Goal: Find specific page/section: Find specific page/section

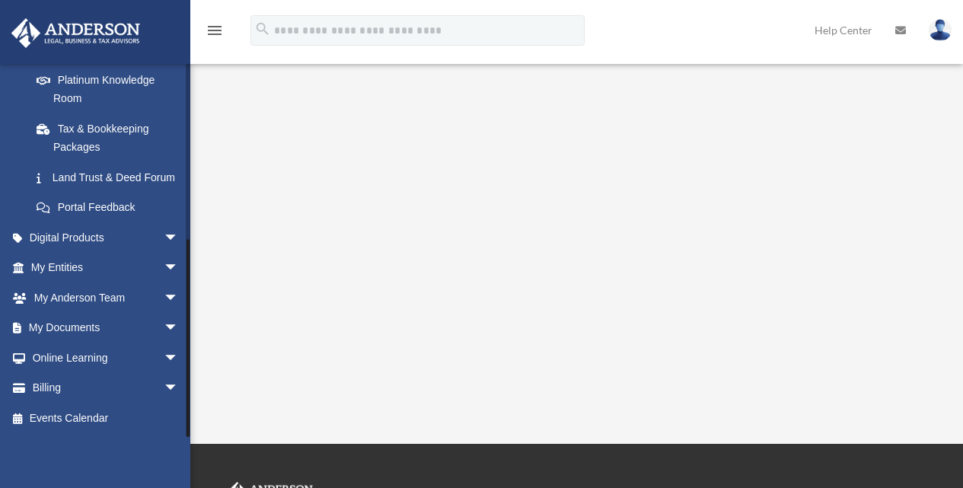
scroll to position [152, 0]
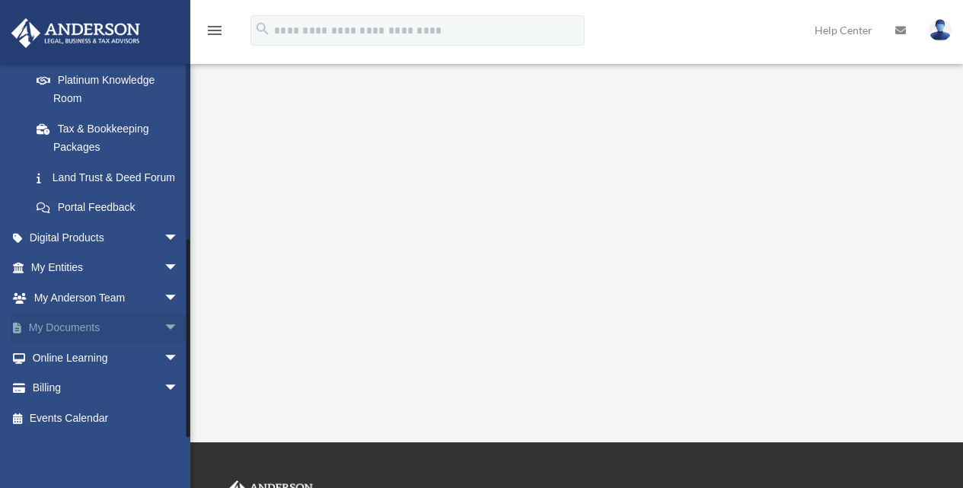
click at [79, 321] on link "My Documents arrow_drop_down" at bounding box center [106, 328] width 191 height 30
click at [164, 329] on span "arrow_drop_down" at bounding box center [179, 328] width 30 height 31
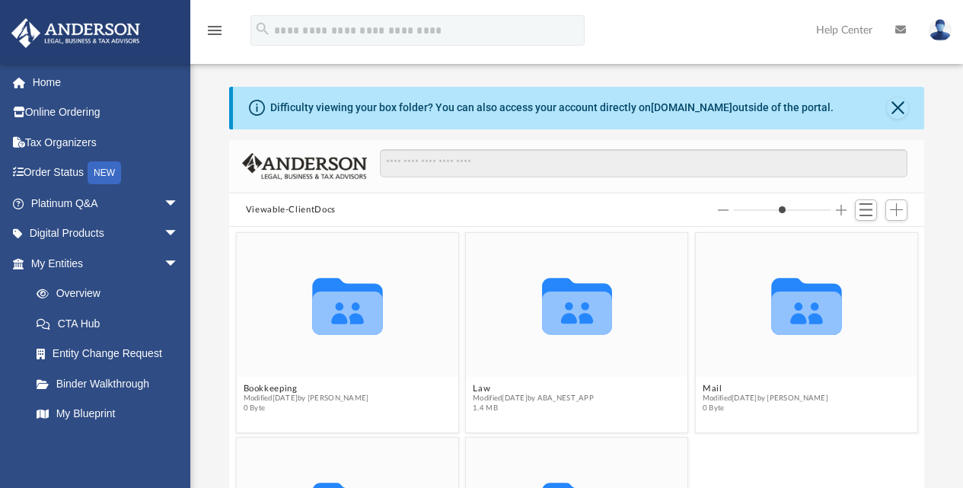
scroll to position [335, 684]
click at [554, 311] on icon "grid" at bounding box center [577, 313] width 70 height 43
click at [634, 301] on icon "Collaborated Folder" at bounding box center [576, 305] width 133 height 86
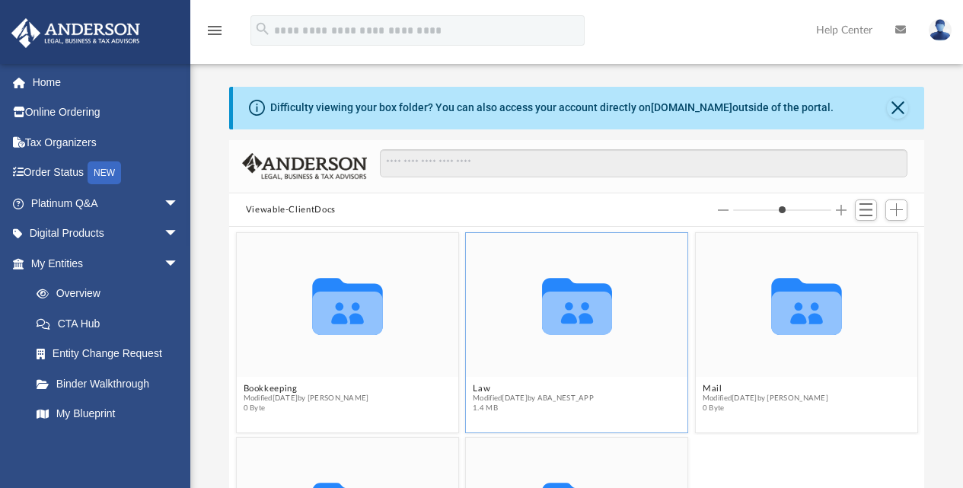
click at [634, 301] on icon "Collaborated Folder" at bounding box center [576, 305] width 133 height 86
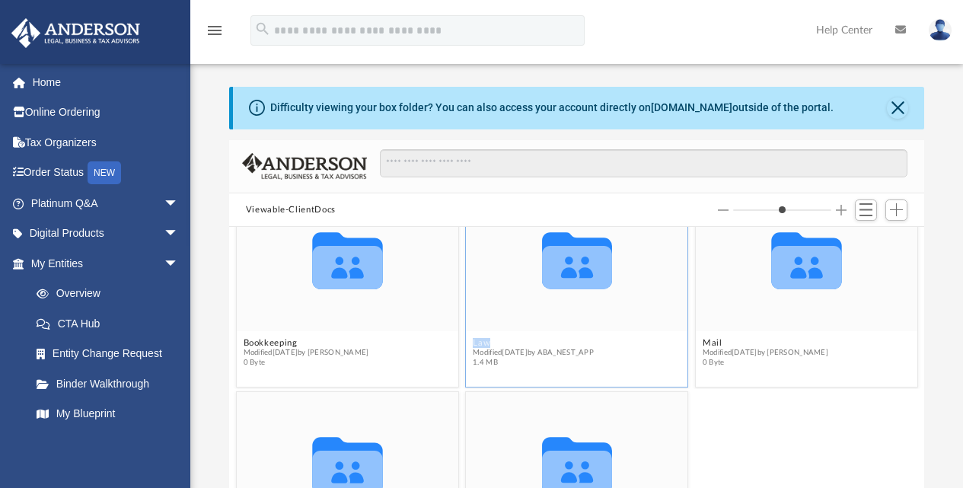
scroll to position [71, 0]
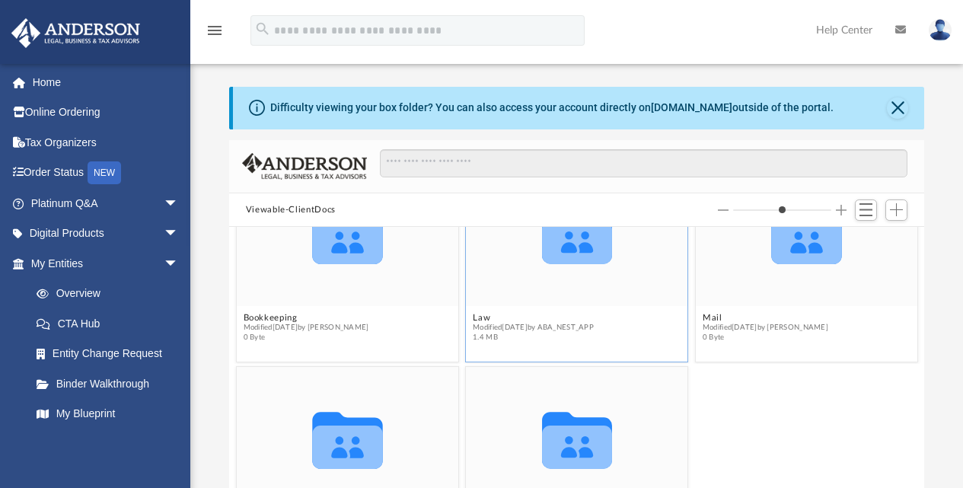
click at [557, 260] on icon "grid" at bounding box center [577, 242] width 70 height 43
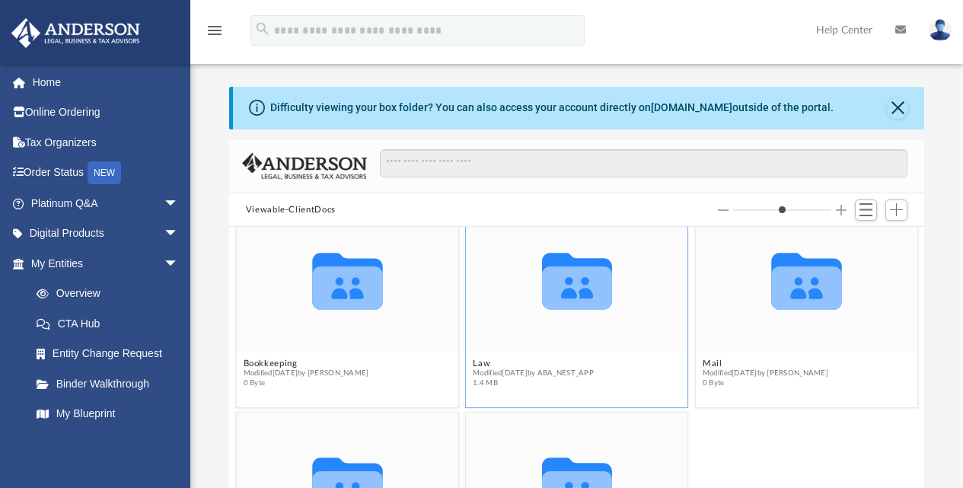
scroll to position [0, 0]
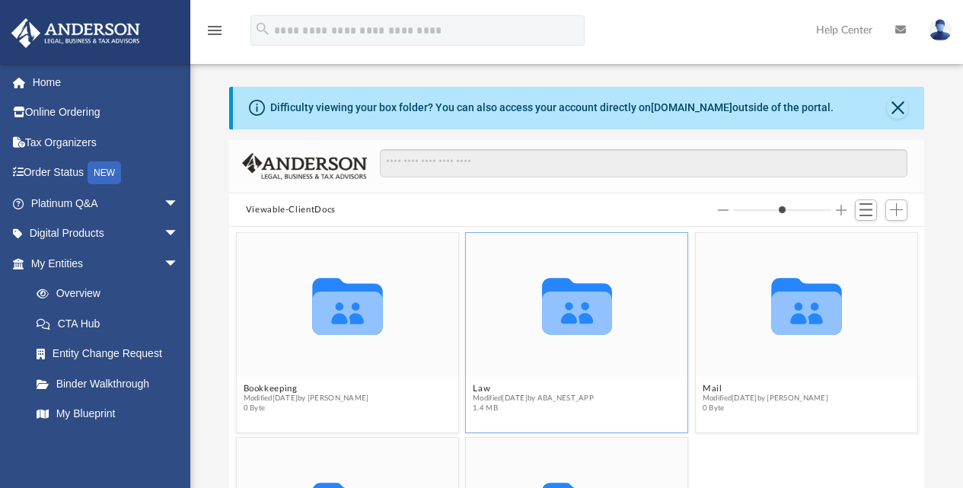
click at [632, 307] on icon "Collaborated Folder" at bounding box center [576, 305] width 133 height 86
click at [568, 322] on icon "grid" at bounding box center [577, 307] width 70 height 56
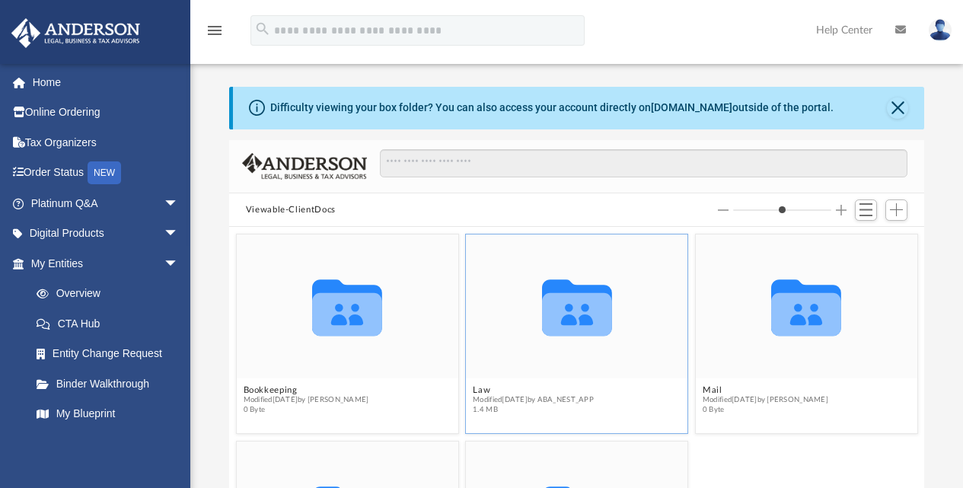
click at [568, 322] on icon "grid" at bounding box center [577, 307] width 70 height 56
click at [418, 289] on div "Collaborated Folder" at bounding box center [348, 307] width 222 height 144
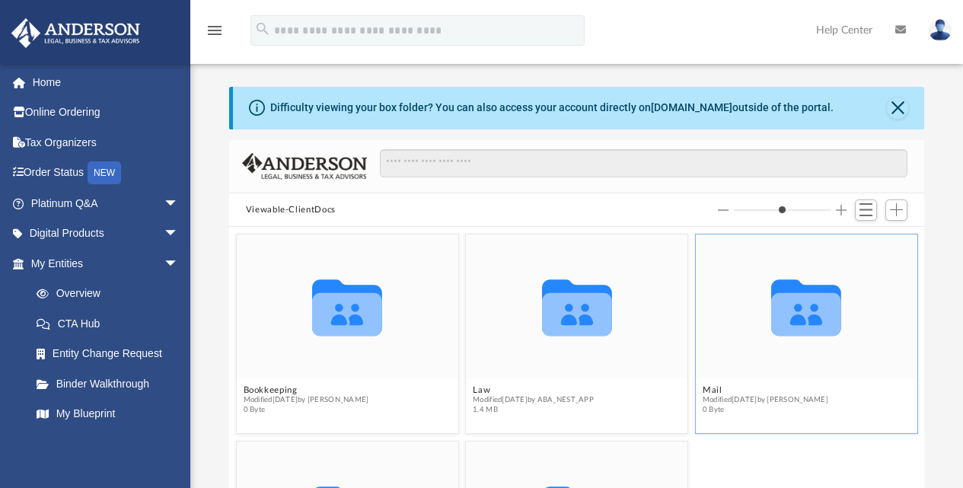
click at [700, 290] on div "Collaborated Folder" at bounding box center [807, 307] width 222 height 144
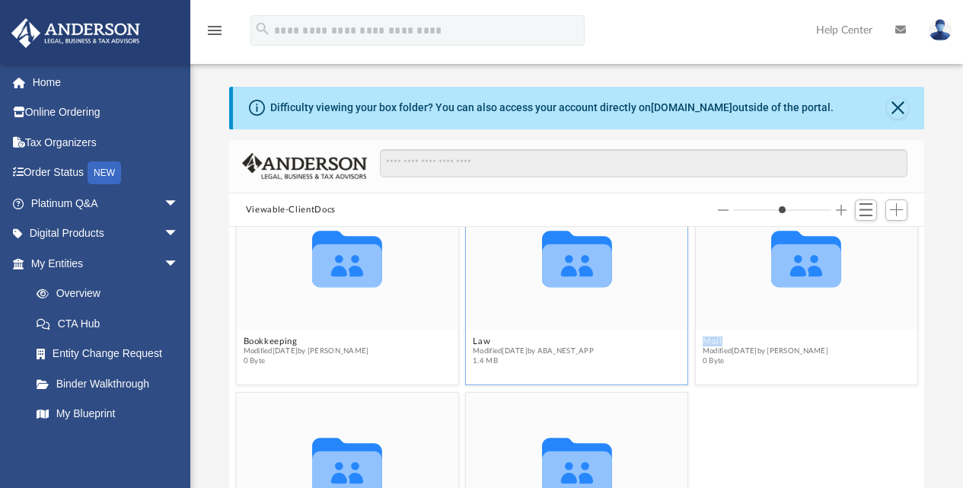
scroll to position [75, 0]
